Goal: Navigation & Orientation: Understand site structure

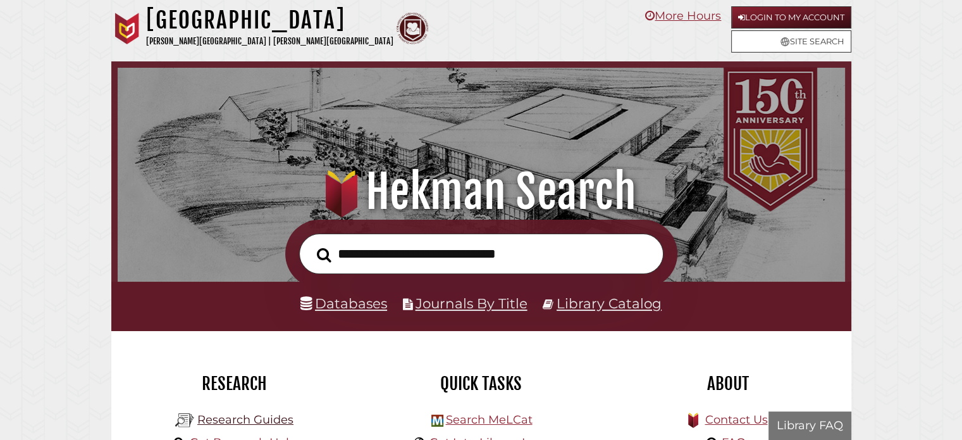
scroll to position [240, 721]
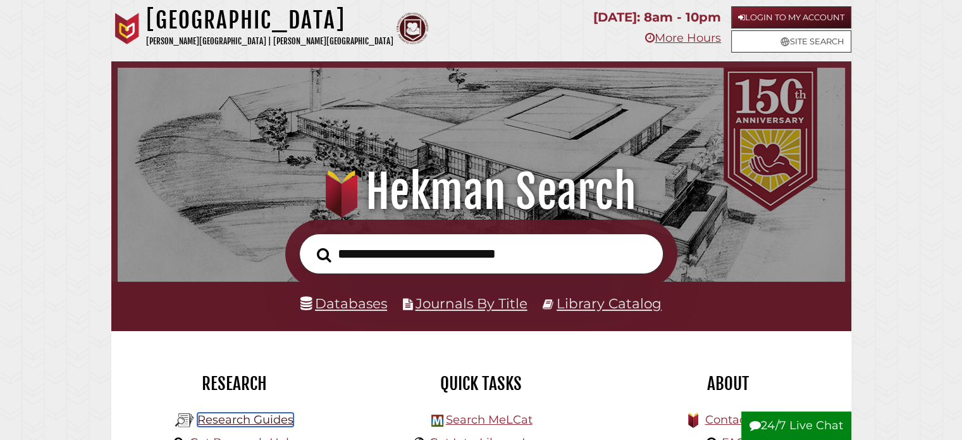
click at [235, 416] on link "Research Guides" at bounding box center [245, 419] width 96 height 14
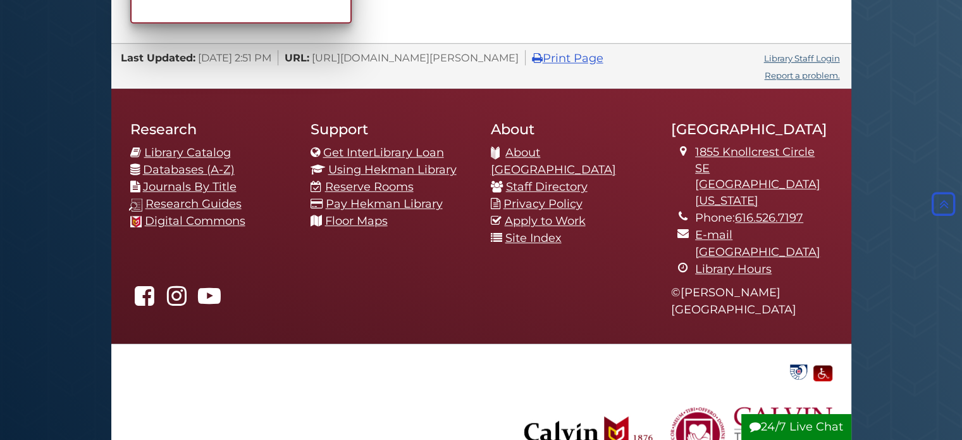
scroll to position [1121, 0]
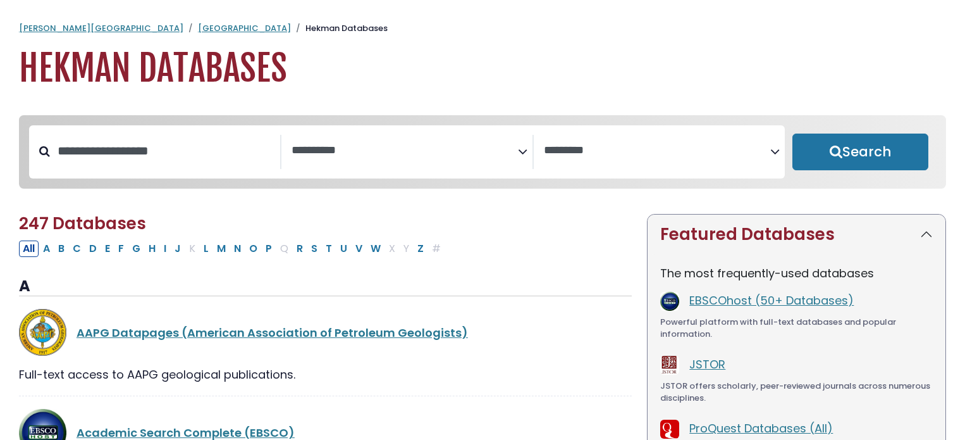
select select "Database Subject Filter"
select select "Database Vendors Filter"
